Goal: Task Accomplishment & Management: Manage account settings

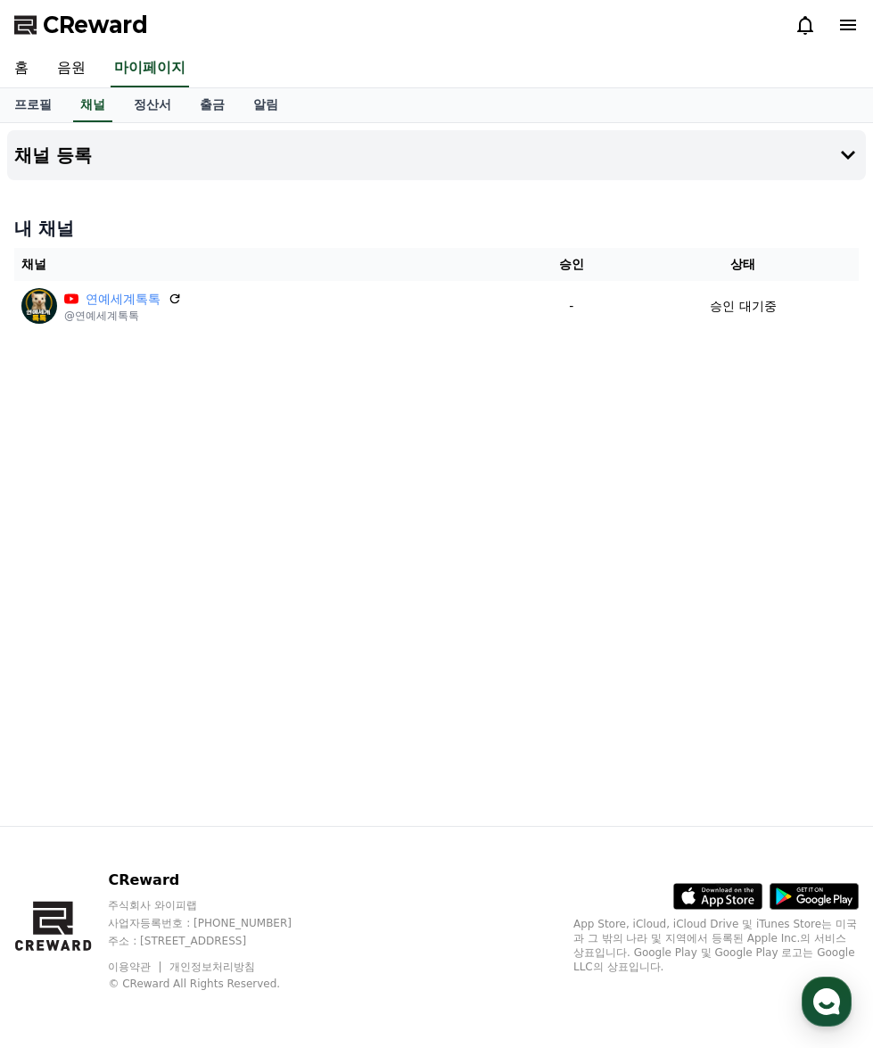
click at [103, 24] on span "CReward" at bounding box center [95, 25] width 105 height 29
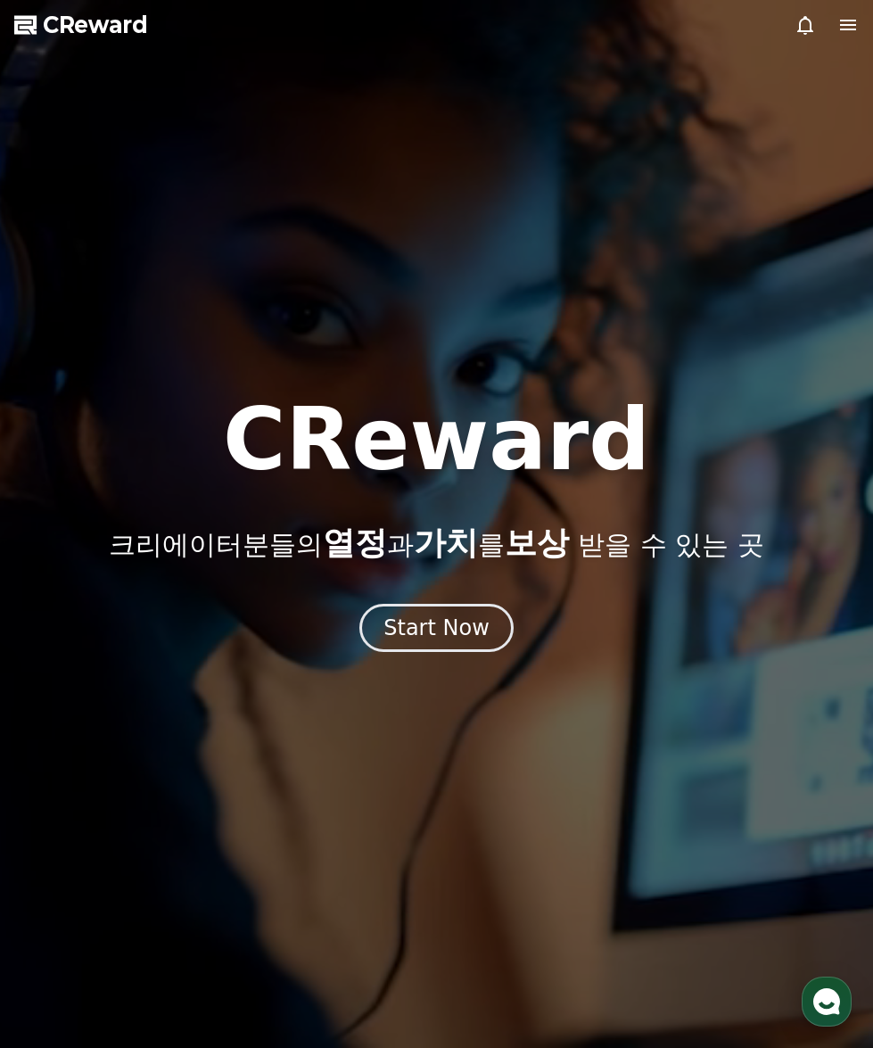
click at [849, 19] on icon at bounding box center [848, 24] width 21 height 21
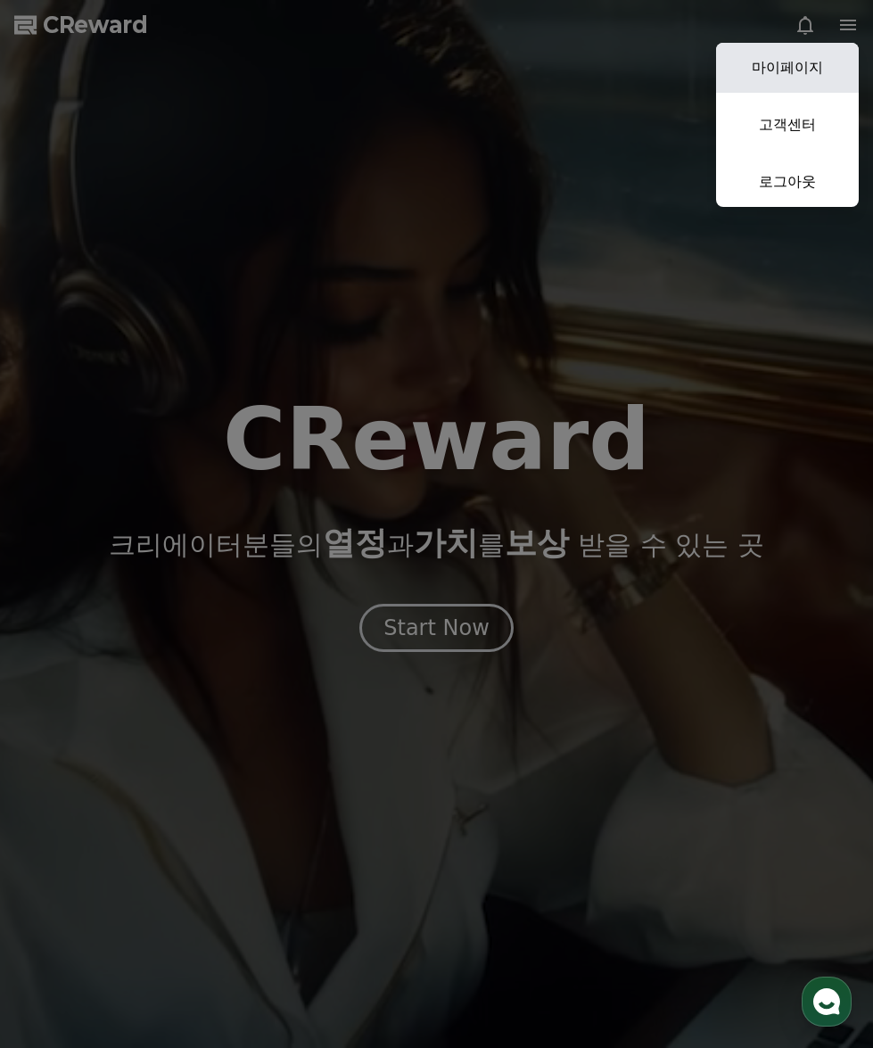
click at [819, 74] on link "마이페이지" at bounding box center [787, 68] width 143 height 50
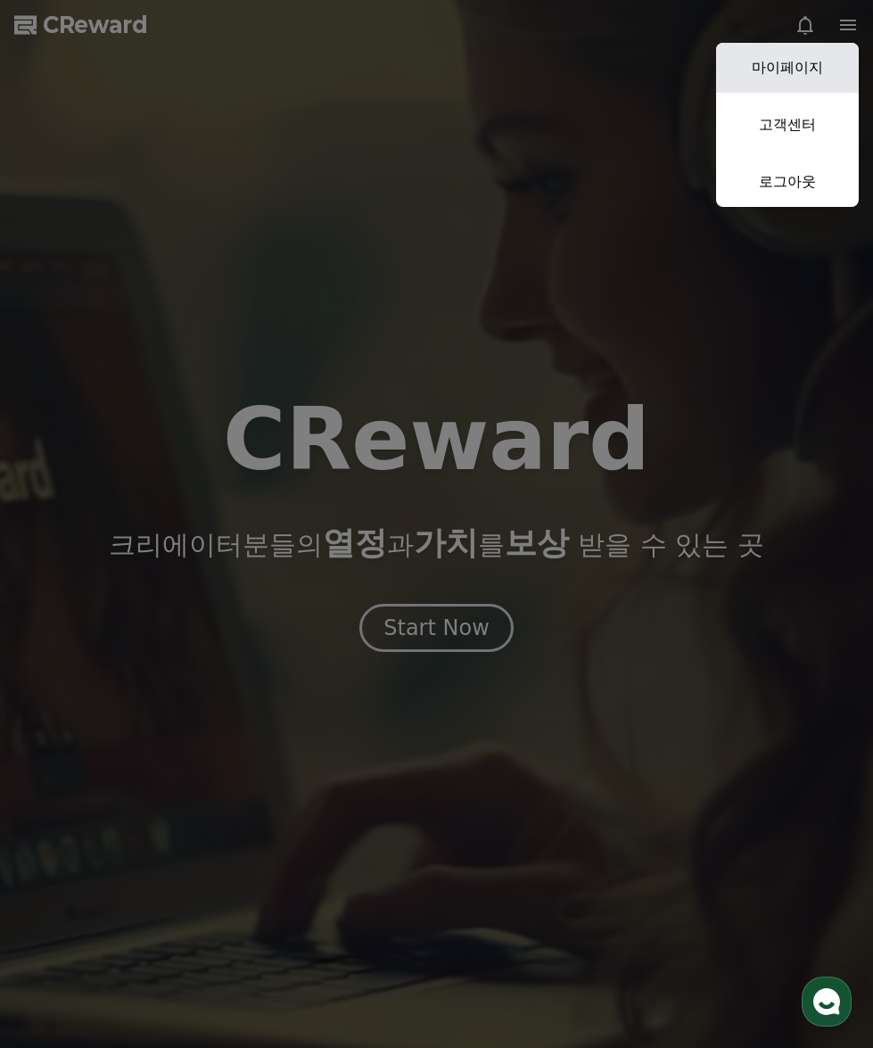
select select "**********"
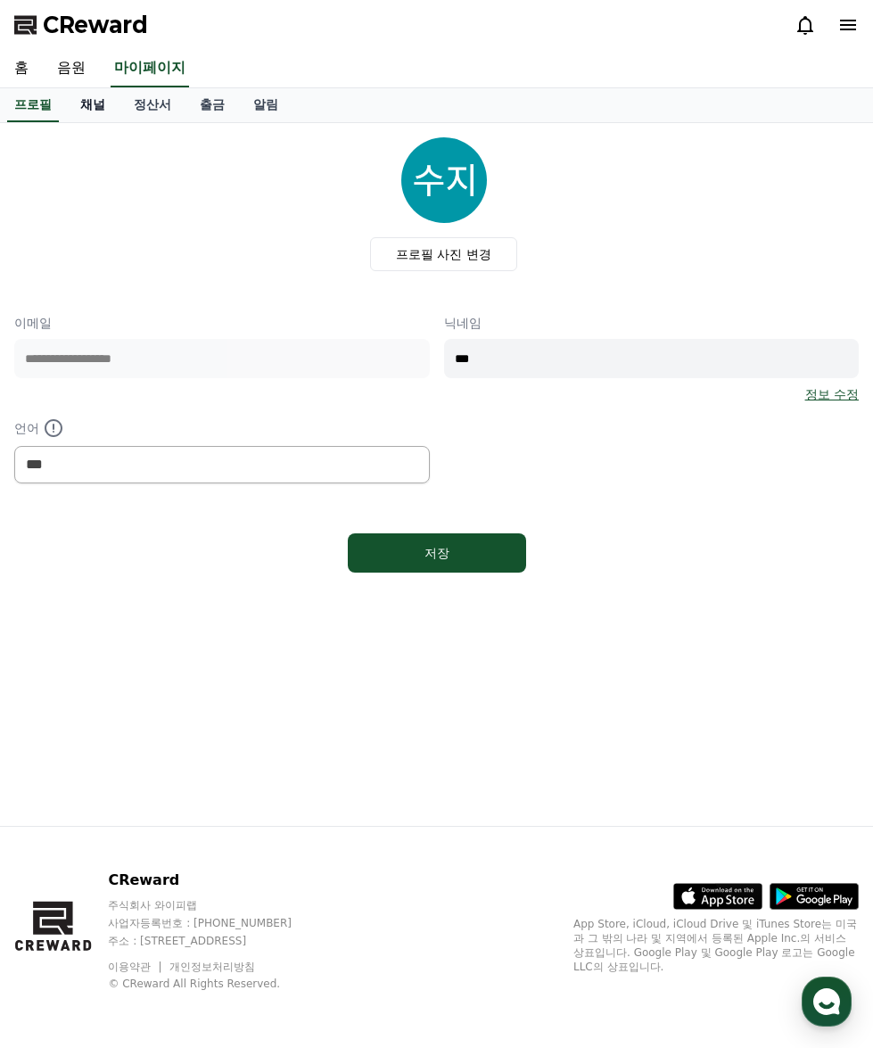
click at [87, 100] on link "채널" at bounding box center [93, 105] width 54 height 34
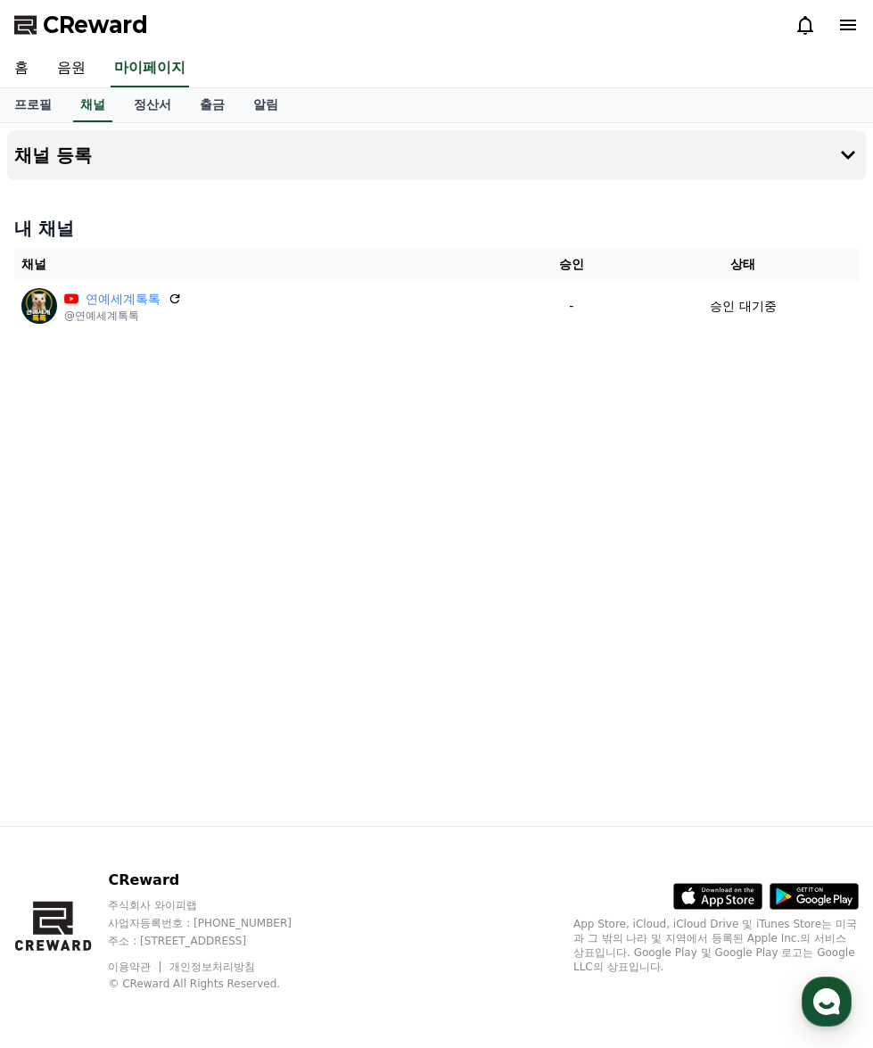
click at [266, 617] on div "채널 등록 내 채널 채널 승인 상태 연예세계톡톡 @연예세계톡톡 - 승인 대기중" at bounding box center [436, 474] width 873 height 703
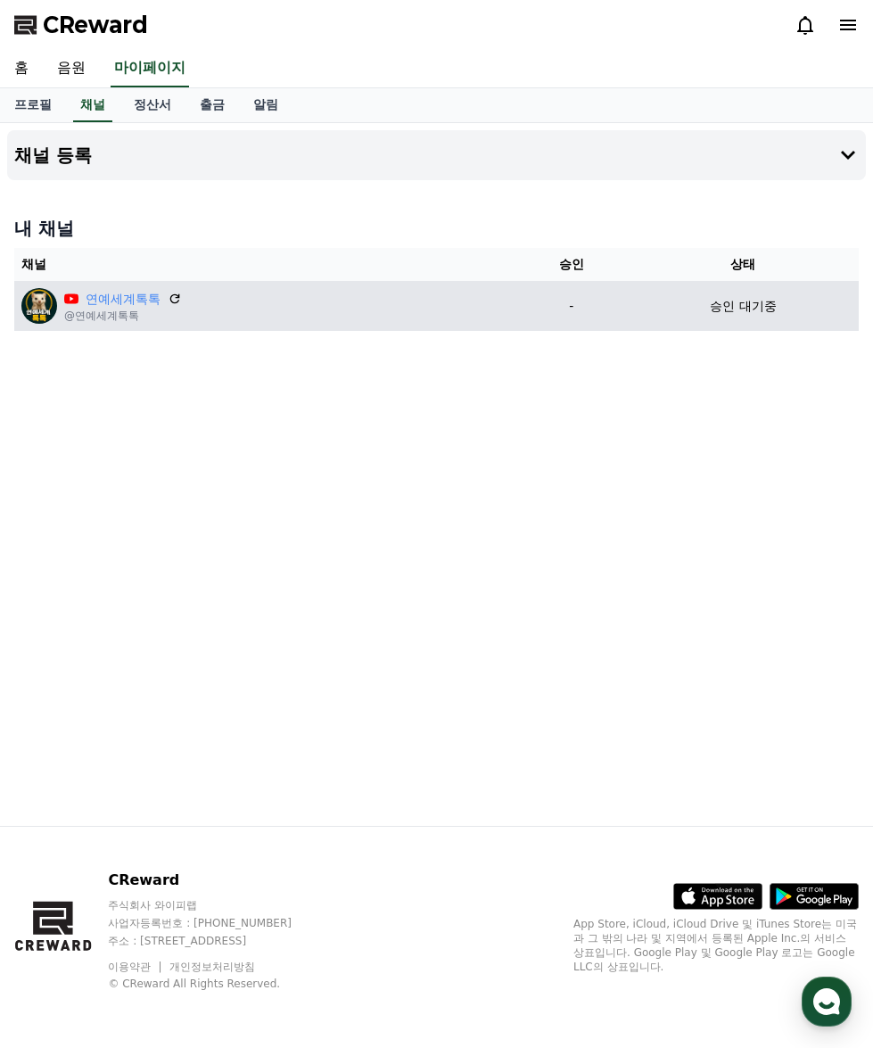
click at [128, 321] on p "@연예세계톡톡" at bounding box center [123, 316] width 118 height 14
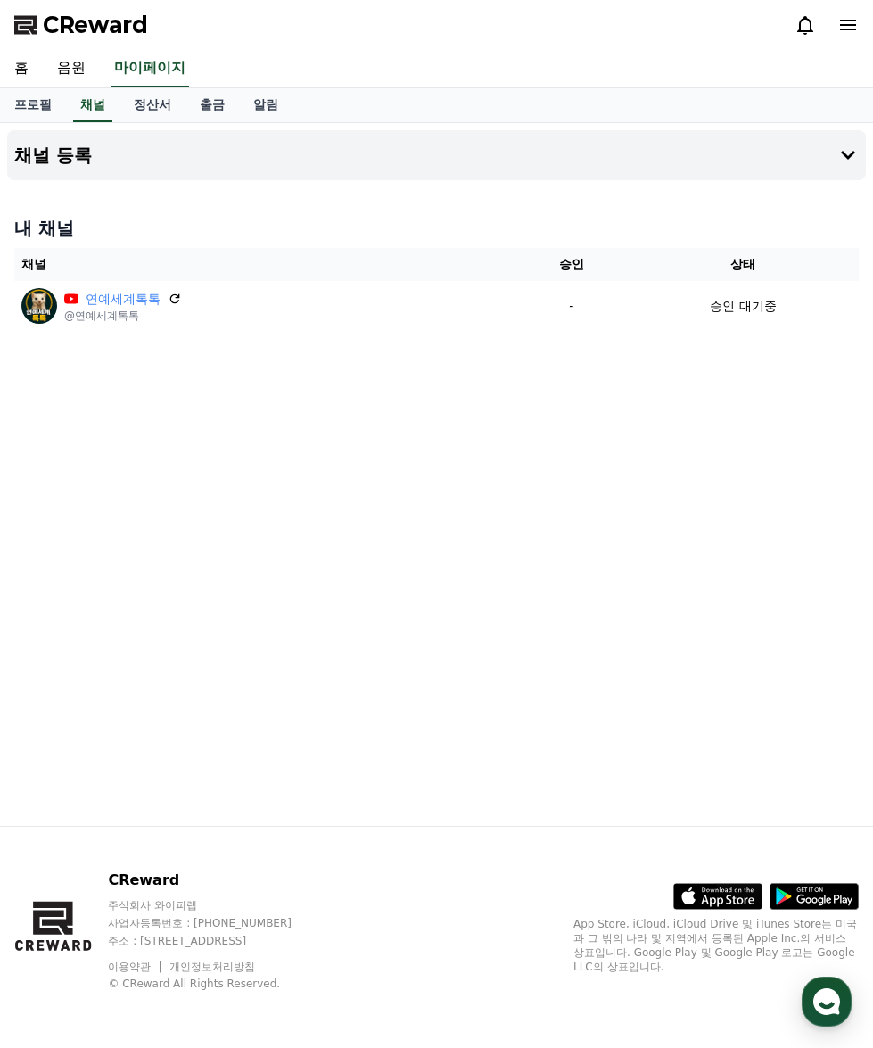
click at [327, 365] on div "채널 등록 내 채널 채널 승인 상태 연예세계톡톡 @연예세계톡톡 - 승인 대기중" at bounding box center [436, 474] width 873 height 703
